Goal: Navigation & Orientation: Find specific page/section

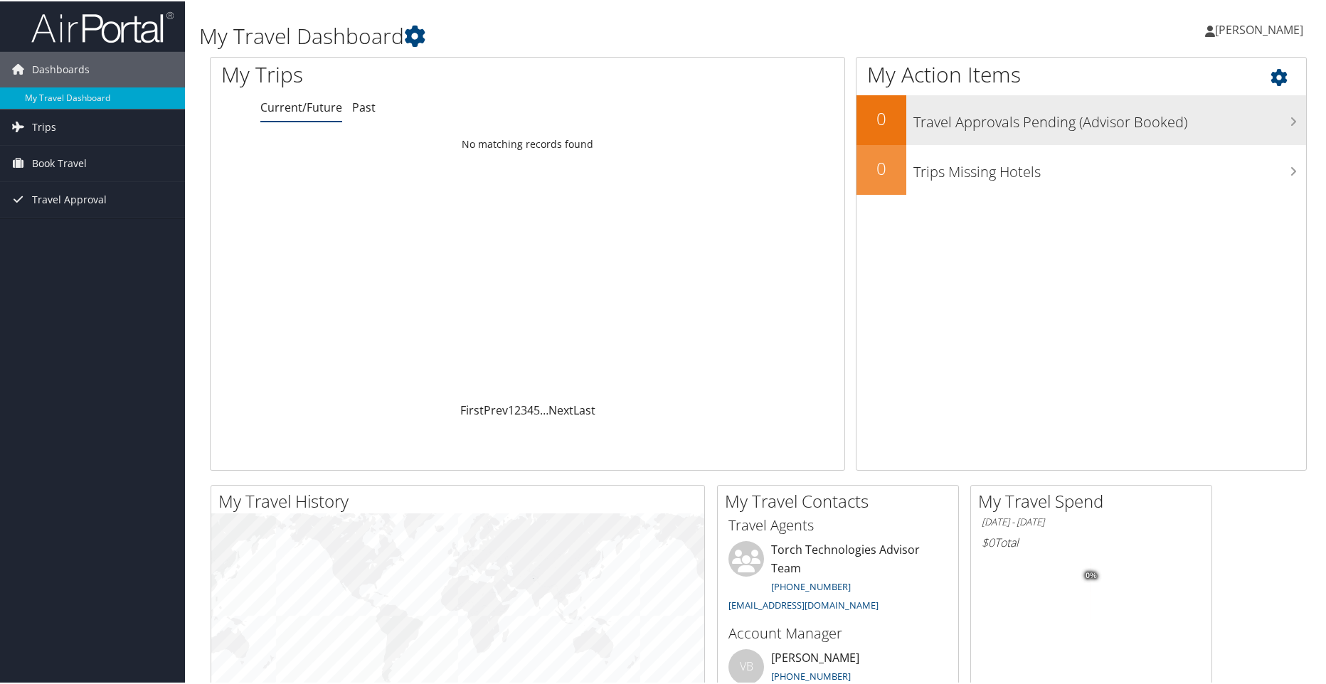
click at [1289, 119] on icon at bounding box center [1292, 119] width 7 height 11
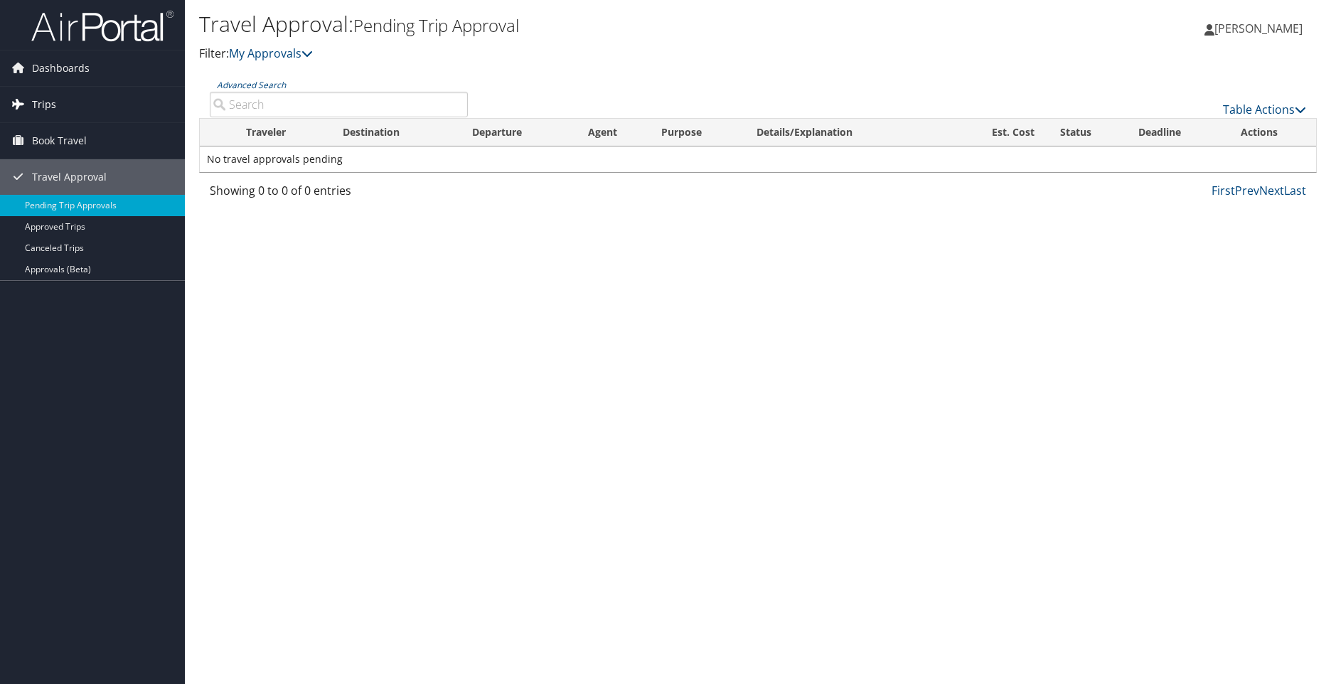
click at [65, 102] on link "Trips" at bounding box center [92, 105] width 185 height 36
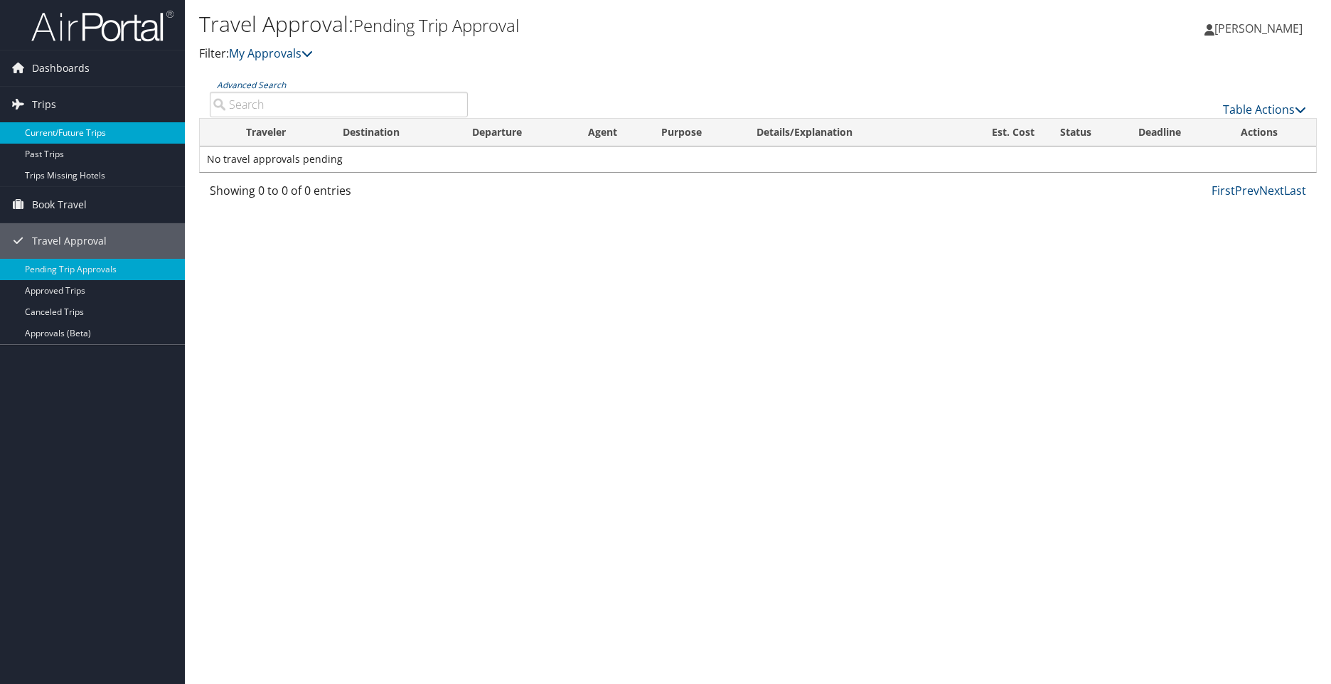
click at [81, 136] on link "Current/Future Trips" at bounding box center [92, 132] width 185 height 21
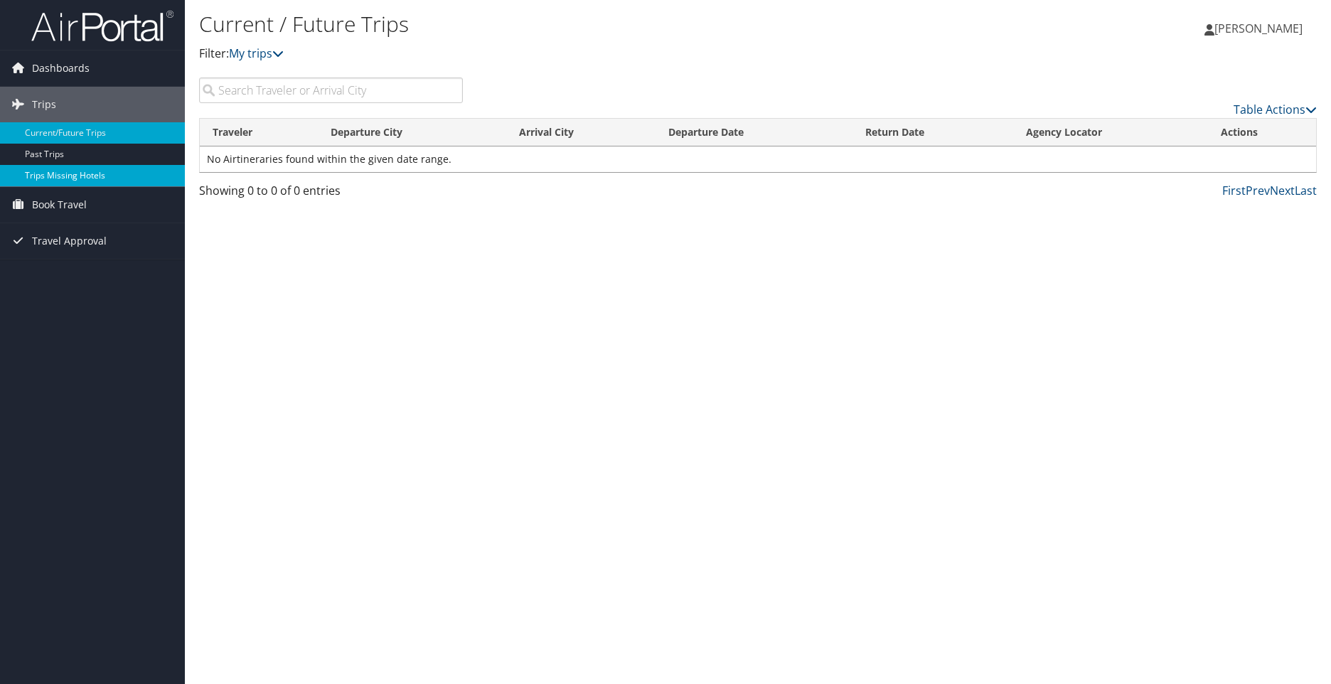
click at [69, 182] on link "Trips Missing Hotels" at bounding box center [92, 175] width 185 height 21
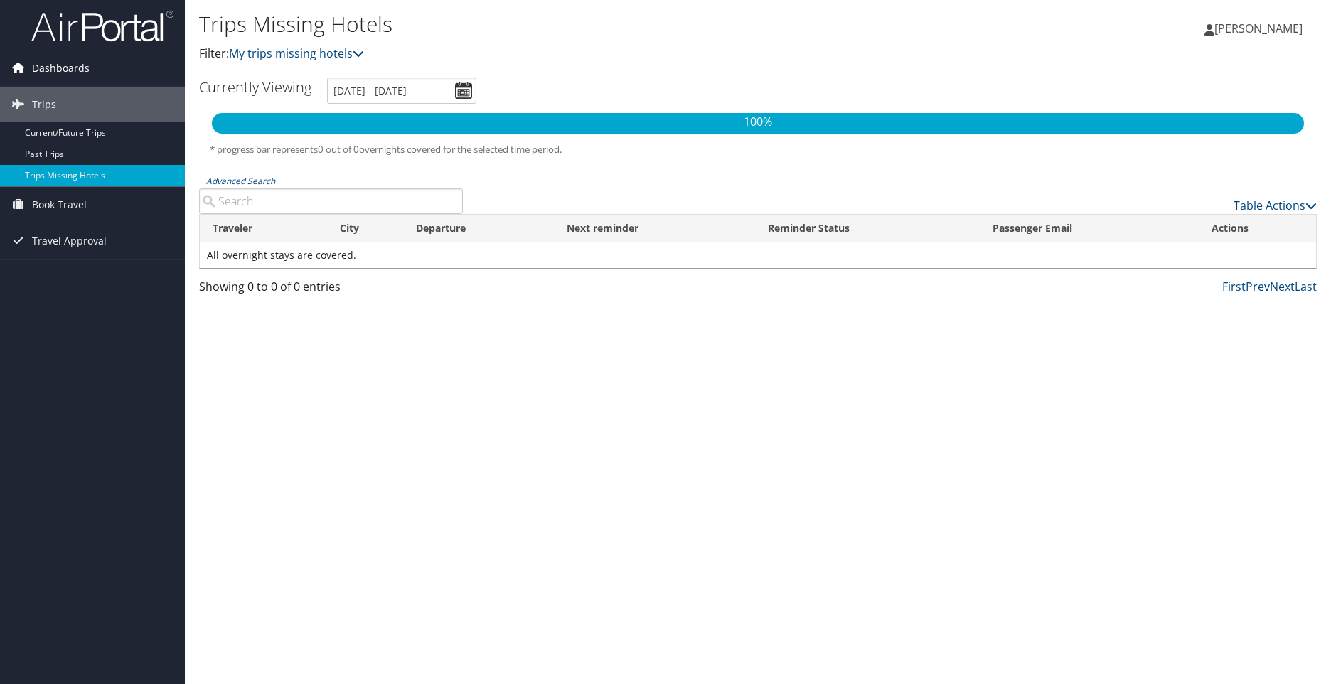
click at [87, 70] on span "Dashboards" at bounding box center [61, 68] width 58 height 36
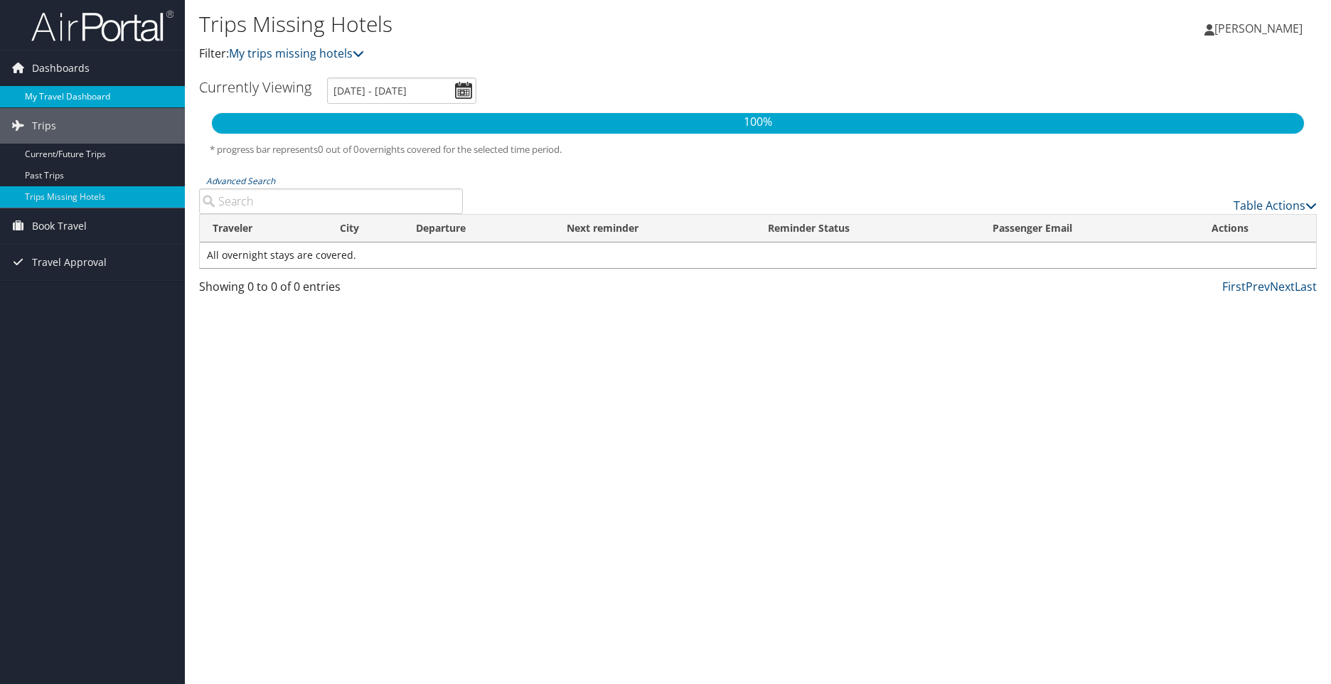
click at [77, 95] on link "My Travel Dashboard" at bounding box center [92, 96] width 185 height 21
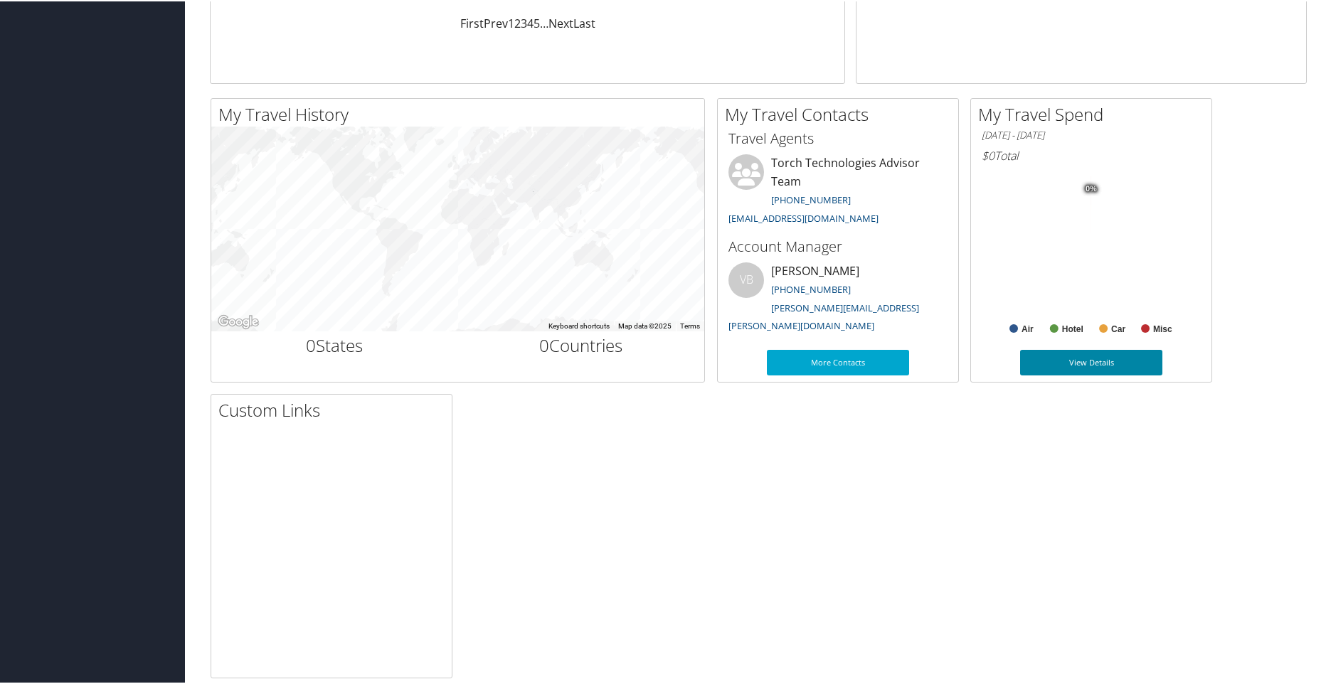
scroll to position [405, 0]
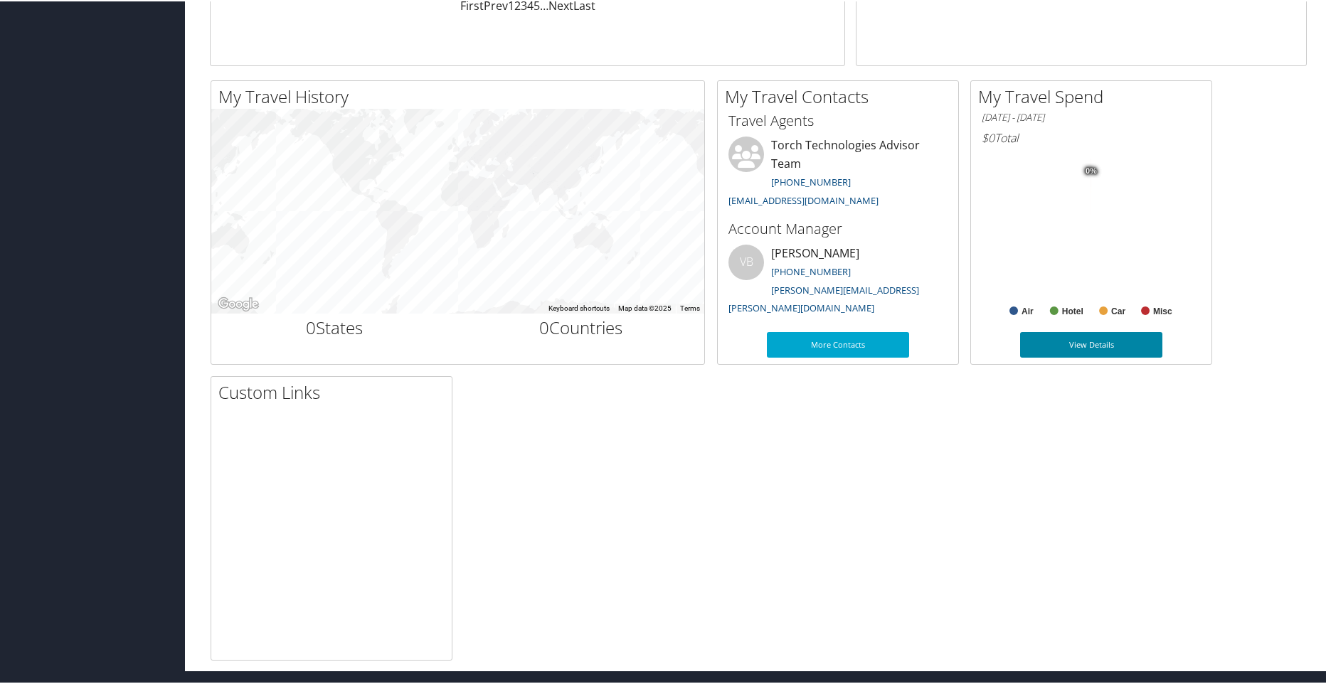
click at [1080, 343] on link "View Details" at bounding box center [1091, 344] width 142 height 26
